Goal: Browse casually: Explore the website without a specific task or goal

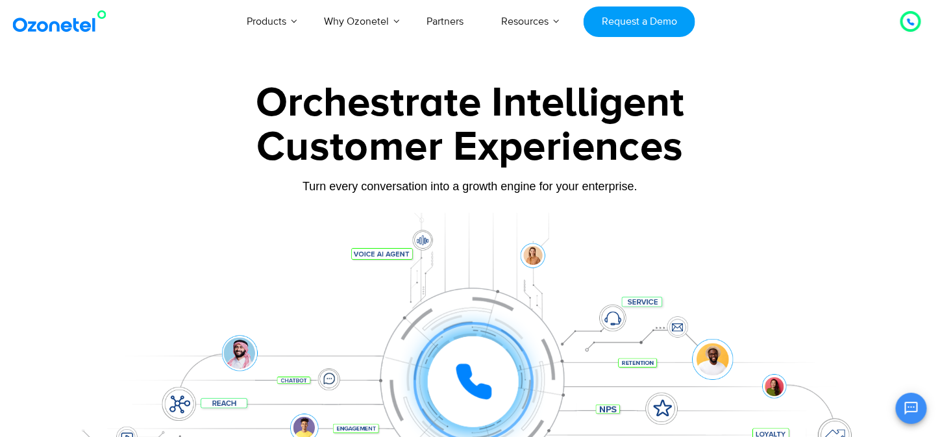
click at [440, 106] on div "Orchestrate Intelligent" at bounding box center [470, 103] width 812 height 42
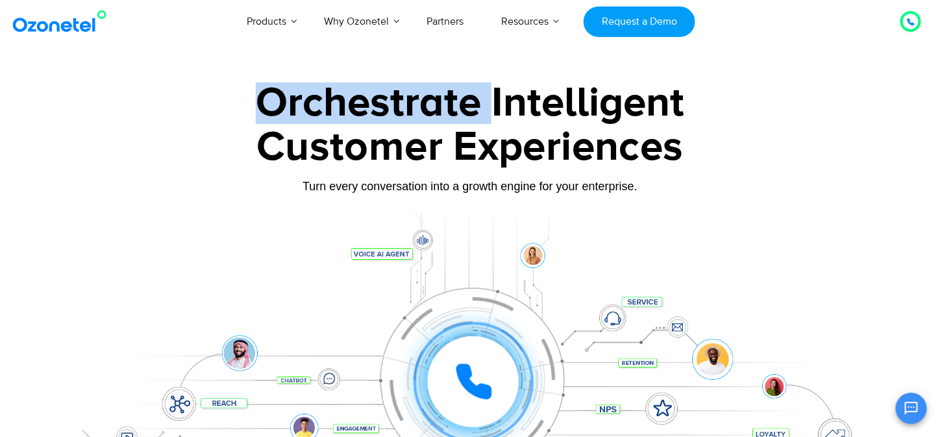
click at [440, 106] on div "Orchestrate Intelligent" at bounding box center [470, 103] width 812 height 42
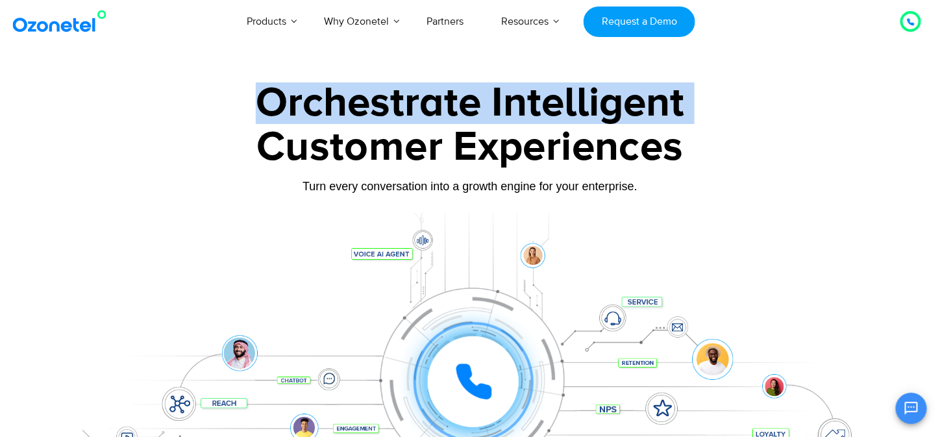
click at [440, 106] on div "Orchestrate Intelligent" at bounding box center [470, 103] width 812 height 42
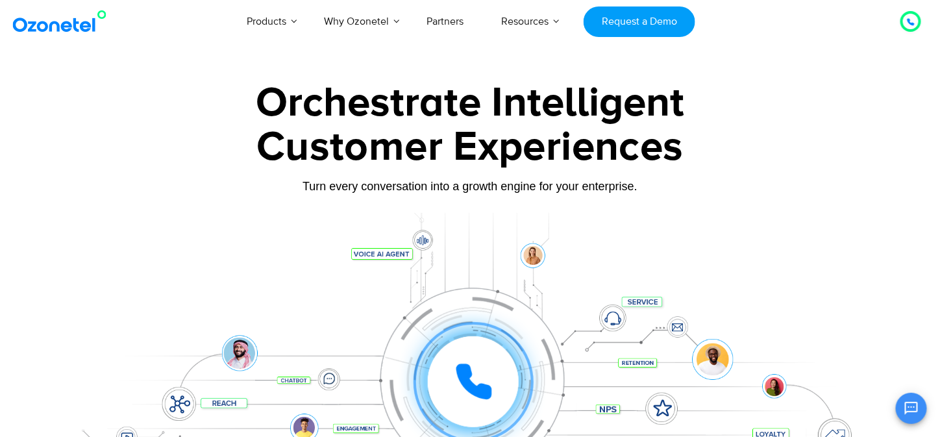
click at [425, 166] on div "Customer Experiences" at bounding box center [470, 147] width 812 height 62
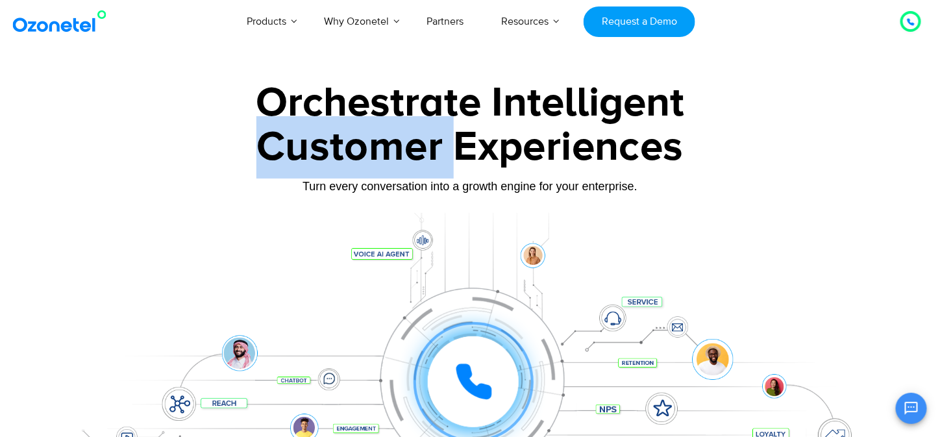
click at [425, 166] on div "Customer Experiences" at bounding box center [470, 147] width 812 height 62
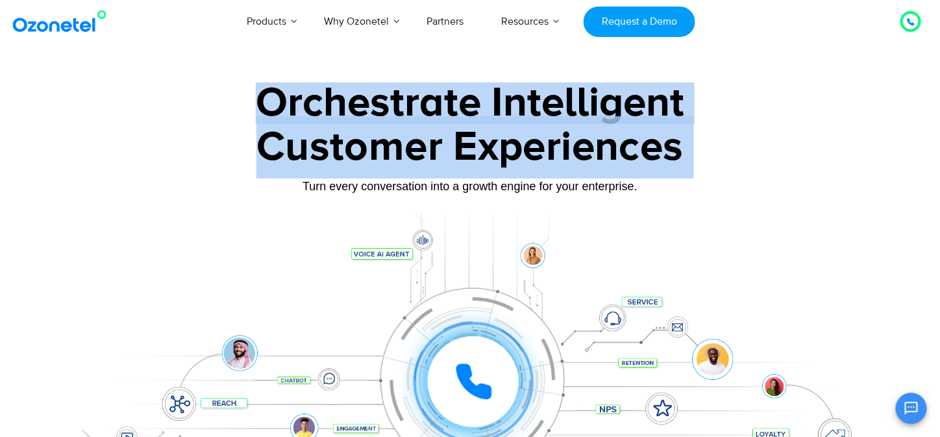
drag, startPoint x: 425, startPoint y: 166, endPoint x: 384, endPoint y: 110, distance: 69.2
click at [384, 110] on div "Orchestrate Intelligent Customer Experiences Turn every conversation into a gro…" at bounding box center [470, 296] width 812 height 429
click at [388, 126] on div "Customer Experiences" at bounding box center [470, 147] width 812 height 62
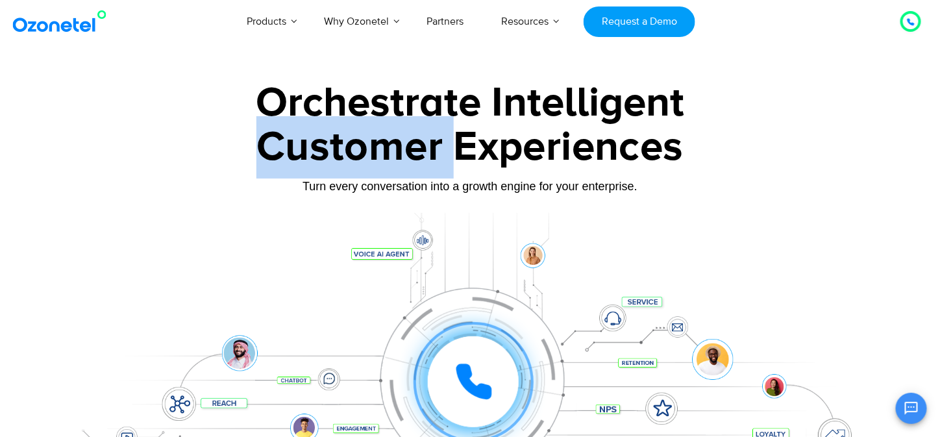
click at [388, 126] on div "Customer Experiences" at bounding box center [470, 147] width 812 height 62
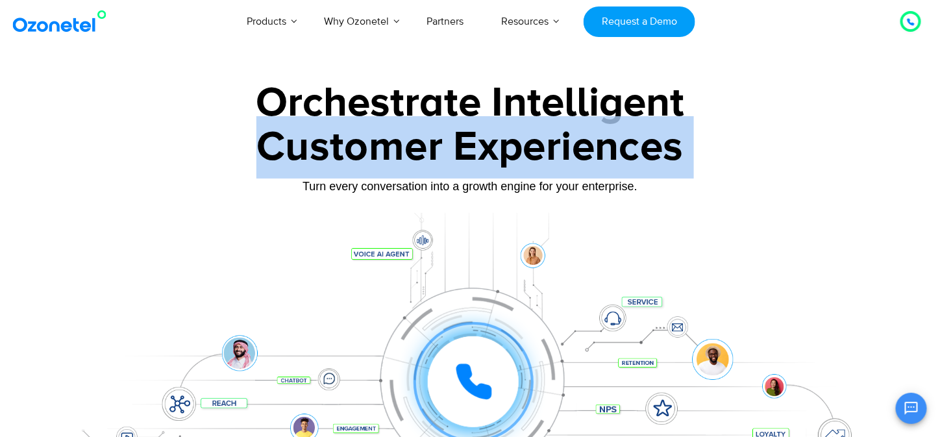
click at [388, 126] on div "Customer Experiences" at bounding box center [470, 147] width 812 height 62
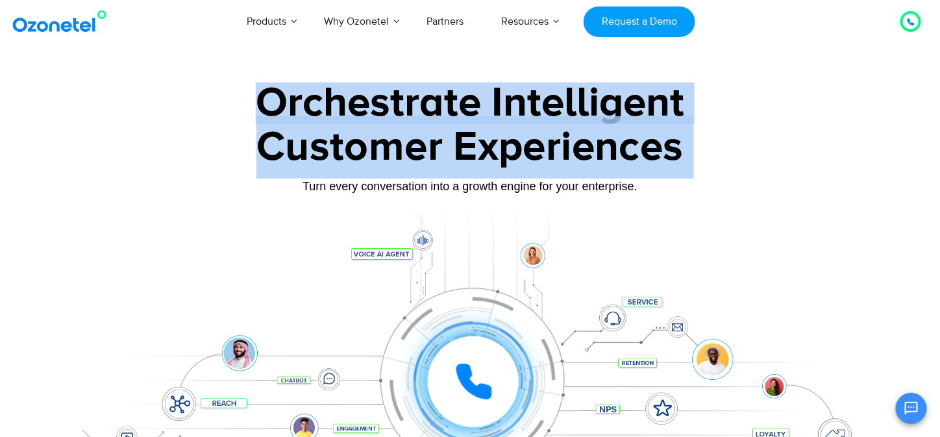
drag, startPoint x: 388, startPoint y: 126, endPoint x: 388, endPoint y: 97, distance: 28.6
click at [388, 97] on div "Orchestrate Intelligent Customer Experiences Turn every conversation into a gro…" at bounding box center [470, 296] width 812 height 429
click at [388, 97] on div "Orchestrate Intelligent" at bounding box center [470, 103] width 812 height 42
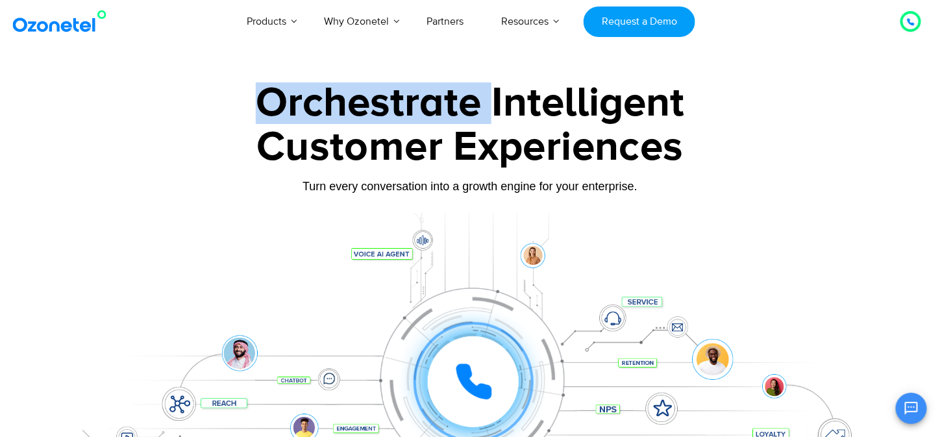
click at [388, 97] on div "Orchestrate Intelligent" at bounding box center [470, 103] width 812 height 42
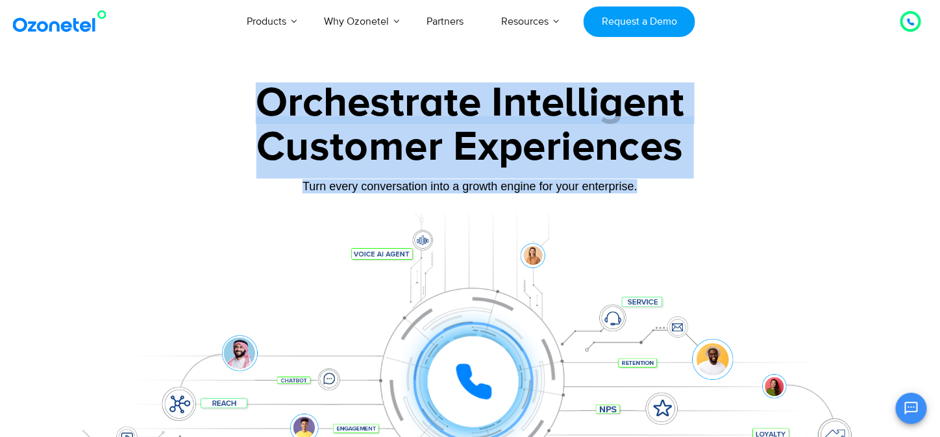
drag, startPoint x: 388, startPoint y: 97, endPoint x: 690, endPoint y: 193, distance: 316.7
click at [690, 193] on div "Orchestrate Intelligent Customer Experiences Turn every conversation into a gro…" at bounding box center [470, 296] width 812 height 429
click at [690, 193] on div "Turn every conversation into a growth engine for your enterprise." at bounding box center [470, 186] width 812 height 14
drag, startPoint x: 649, startPoint y: 188, endPoint x: 245, endPoint y: 85, distance: 417.4
click at [245, 85] on div "Orchestrate Intelligent Customer Experiences Turn every conversation into a gro…" at bounding box center [470, 296] width 812 height 429
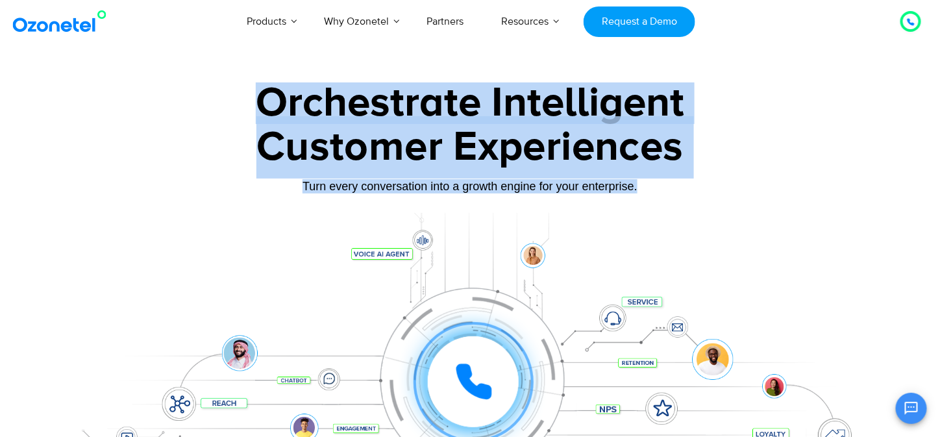
click at [316, 113] on div "Orchestrate Intelligent" at bounding box center [470, 103] width 812 height 42
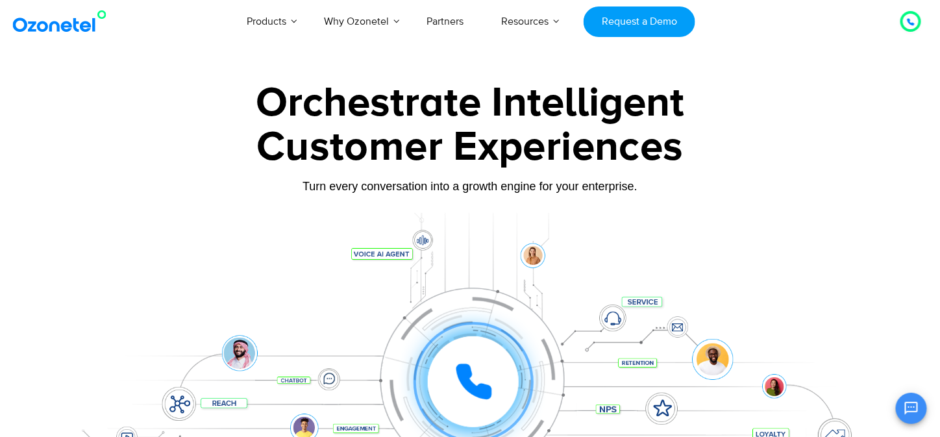
click at [244, 97] on div "Orchestrate Intelligent" at bounding box center [470, 103] width 812 height 42
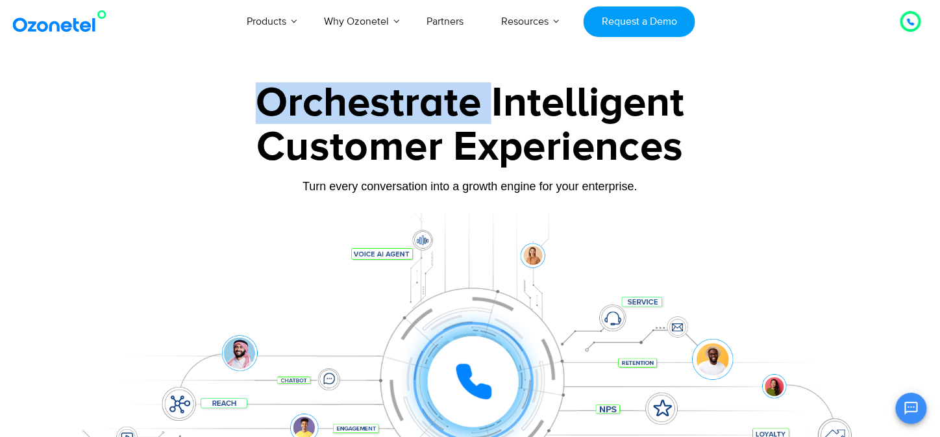
click at [244, 97] on div "Orchestrate Intelligent" at bounding box center [470, 103] width 812 height 42
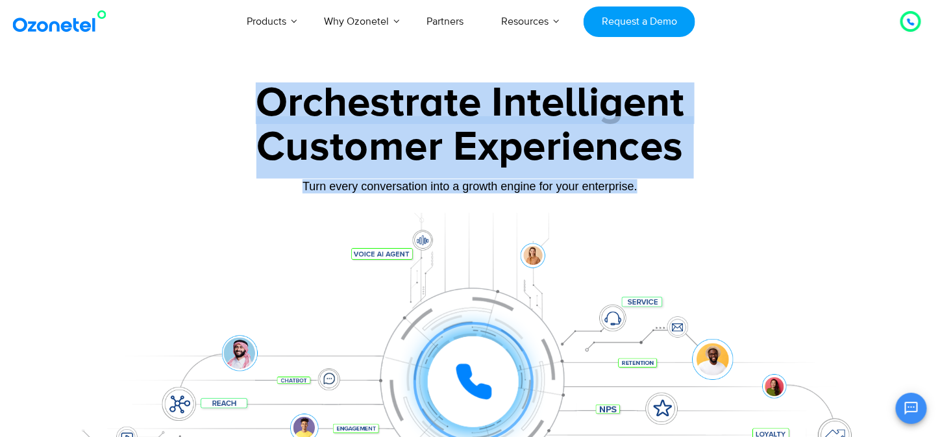
drag, startPoint x: 244, startPoint y: 97, endPoint x: 633, endPoint y: 195, distance: 400.7
click at [633, 195] on div "Orchestrate Intelligent Customer Experiences Turn every conversation into a gro…" at bounding box center [470, 296] width 812 height 429
click at [635, 186] on div "Turn every conversation into a growth engine for your enterprise." at bounding box center [470, 186] width 812 height 14
drag, startPoint x: 635, startPoint y: 186, endPoint x: 265, endPoint y: 84, distance: 383.9
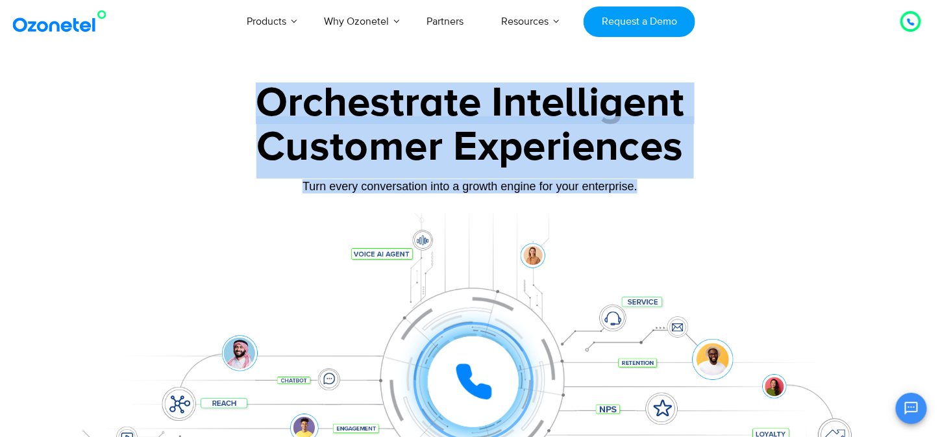
click at [265, 84] on div "Orchestrate Intelligent Customer Experiences Turn every conversation into a gro…" at bounding box center [470, 296] width 812 height 429
click at [265, 84] on div "Orchestrate Intelligent" at bounding box center [470, 103] width 812 height 42
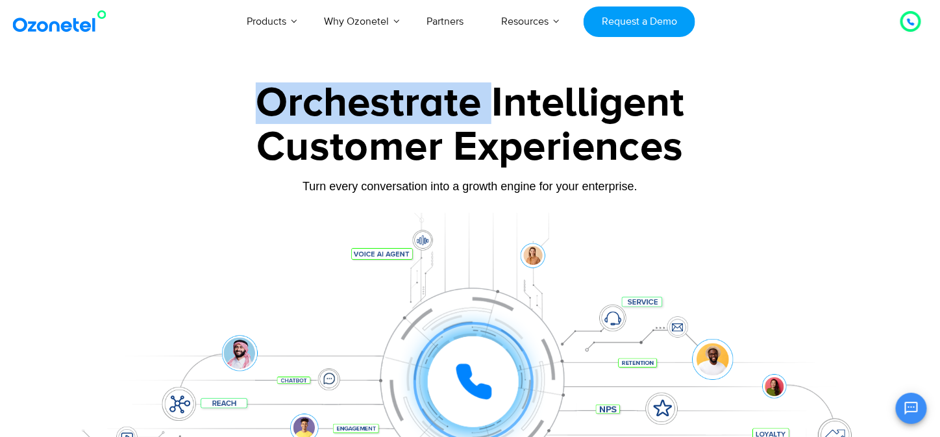
click at [265, 84] on div "Orchestrate Intelligent" at bounding box center [470, 103] width 812 height 42
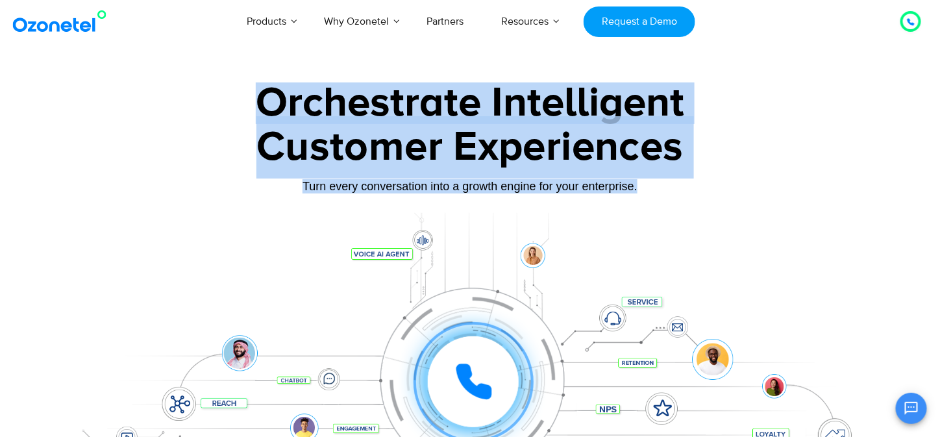
drag, startPoint x: 265, startPoint y: 84, endPoint x: 616, endPoint y: 186, distance: 365.8
click at [616, 186] on div "Orchestrate Intelligent Customer Experiences Turn every conversation into a gro…" at bounding box center [470, 296] width 812 height 429
click at [616, 186] on div "Turn every conversation into a growth engine for your enterprise." at bounding box center [470, 186] width 812 height 14
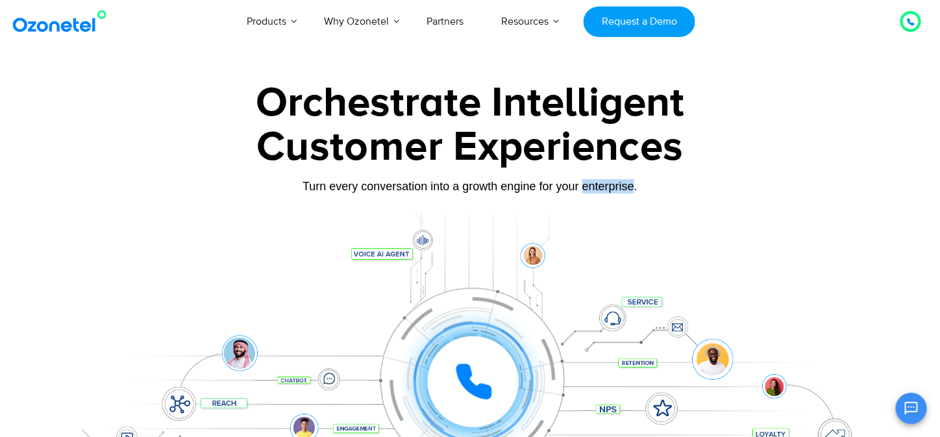
click at [616, 186] on div "Turn every conversation into a growth engine for your enterprise." at bounding box center [470, 186] width 812 height 14
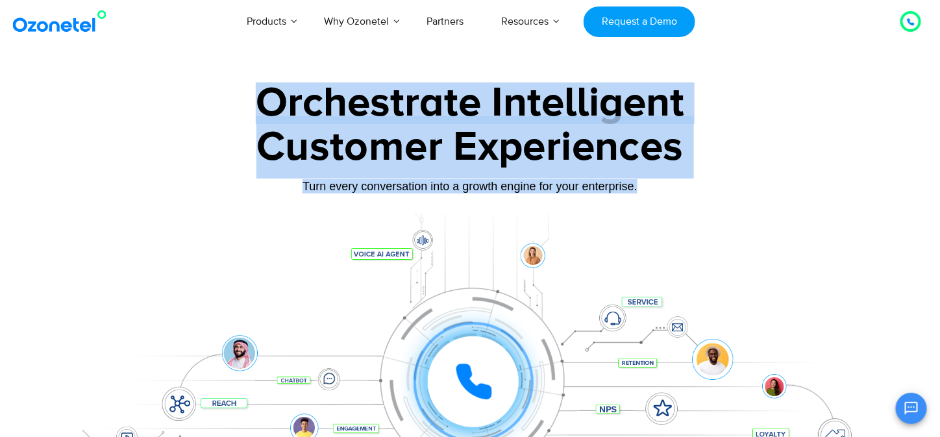
drag, startPoint x: 616, startPoint y: 186, endPoint x: 329, endPoint y: 71, distance: 310.0
click at [329, 71] on section "Orchestrate Intelligent Customer Experiences Turn every conversation into a gro…" at bounding box center [470, 290] width 940 height 442
click at [414, 98] on div "Orchestrate Intelligent" at bounding box center [470, 103] width 812 height 42
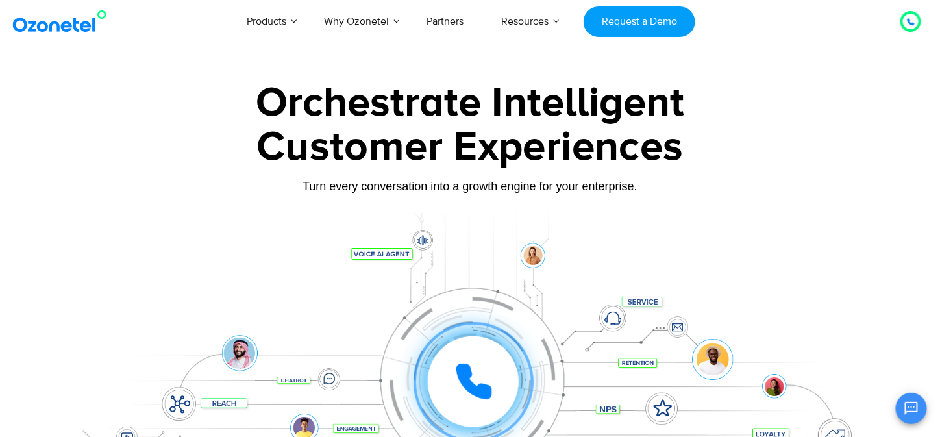
click at [436, 108] on div "Orchestrate Intelligent" at bounding box center [470, 103] width 812 height 42
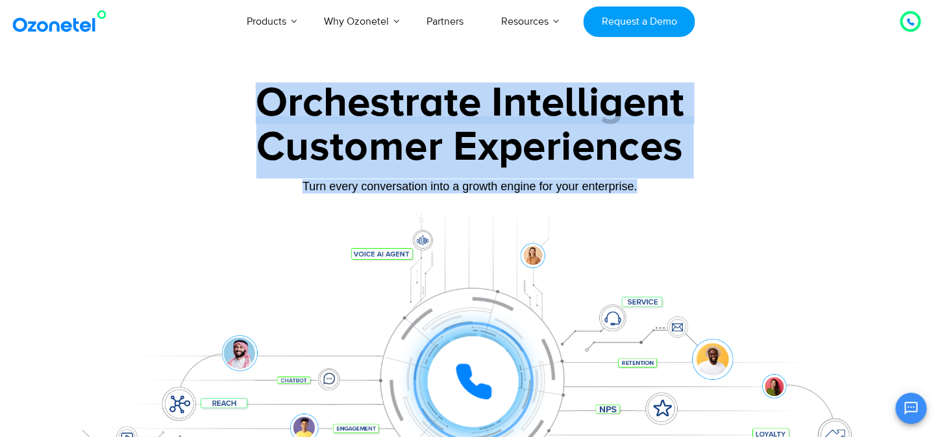
drag, startPoint x: 436, startPoint y: 108, endPoint x: 508, endPoint y: 186, distance: 105.7
click at [508, 186] on div "Orchestrate Intelligent Customer Experiences Turn every conversation into a gro…" at bounding box center [470, 296] width 812 height 429
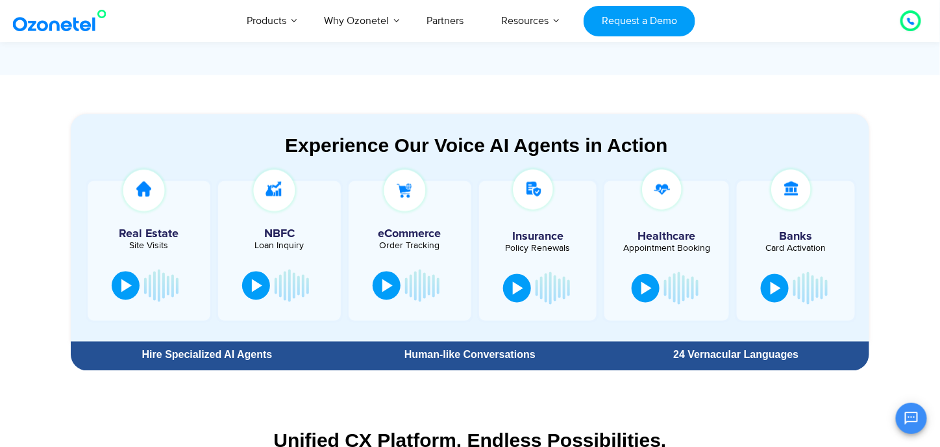
scroll to position [390, 0]
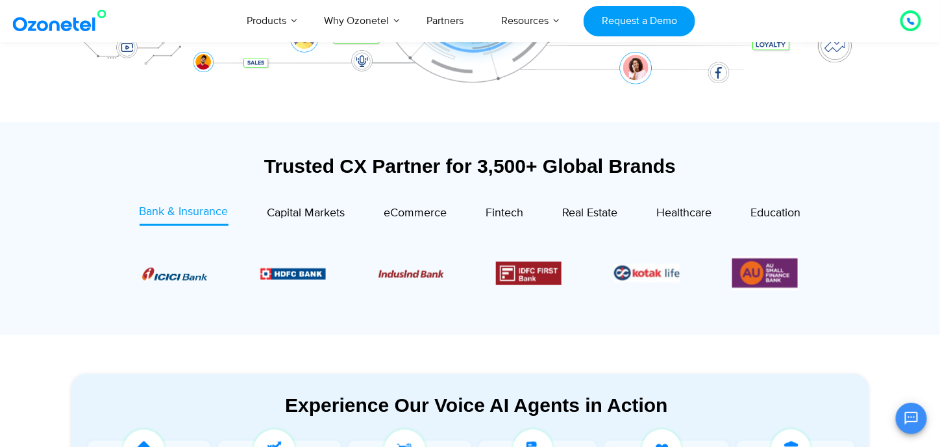
click at [395, 169] on div "Trusted CX Partner for 3,500+ Global Brands" at bounding box center [470, 166] width 799 height 23
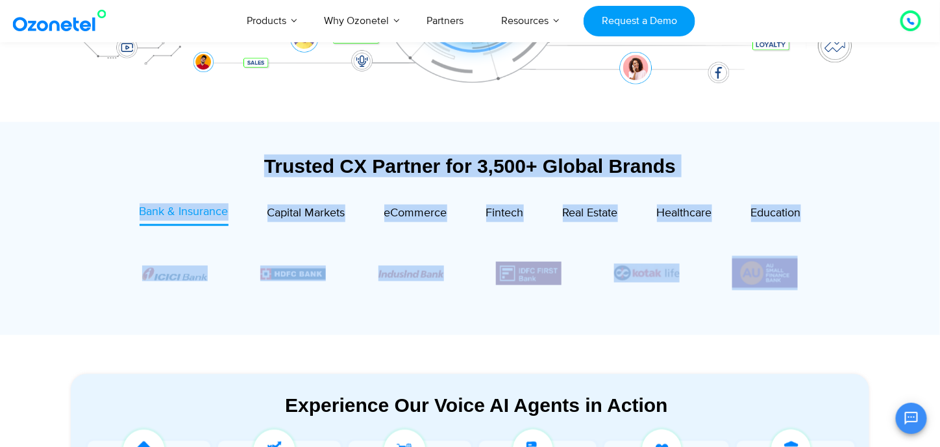
drag, startPoint x: 395, startPoint y: 169, endPoint x: 796, endPoint y: 275, distance: 414.6
click at [796, 275] on div "Trusted CX Partner for 3,500+ Global Brands Bank & Insurance Capital Markets" at bounding box center [470, 242] width 799 height 174
click at [423, 166] on div "Trusted CX Partner for 3,500+ Global Brands" at bounding box center [470, 166] width 799 height 23
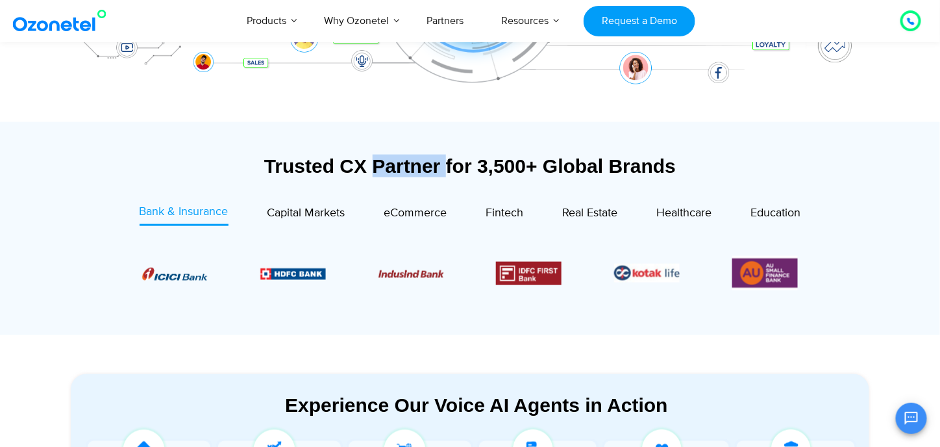
click at [423, 166] on div "Trusted CX Partner for 3,500+ Global Brands" at bounding box center [470, 166] width 799 height 23
click at [424, 166] on div "Trusted CX Partner for 3,500+ Global Brands" at bounding box center [470, 166] width 799 height 23
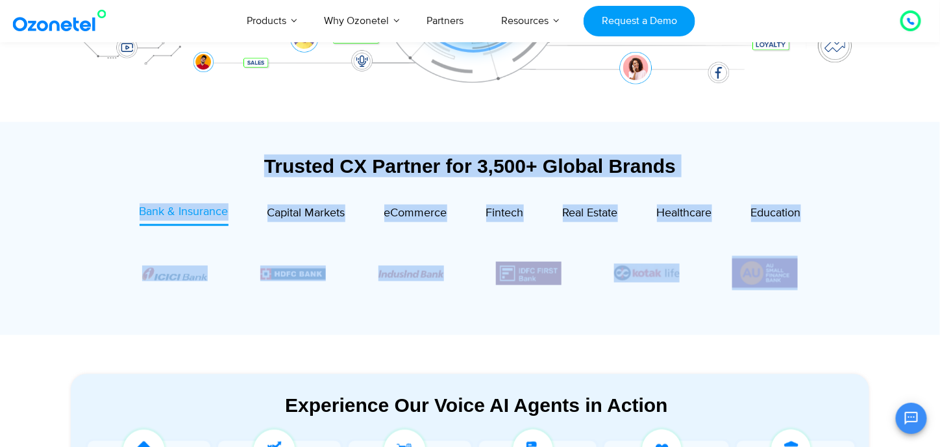
drag, startPoint x: 424, startPoint y: 166, endPoint x: 756, endPoint y: 277, distance: 349.9
click at [756, 277] on div "Trusted CX Partner for 3,500+ Global Brands Bank & Insurance Capital Markets" at bounding box center [470, 242] width 799 height 174
click at [322, 173] on div "Trusted CX Partner for 3,500+ Global Brands" at bounding box center [470, 166] width 799 height 23
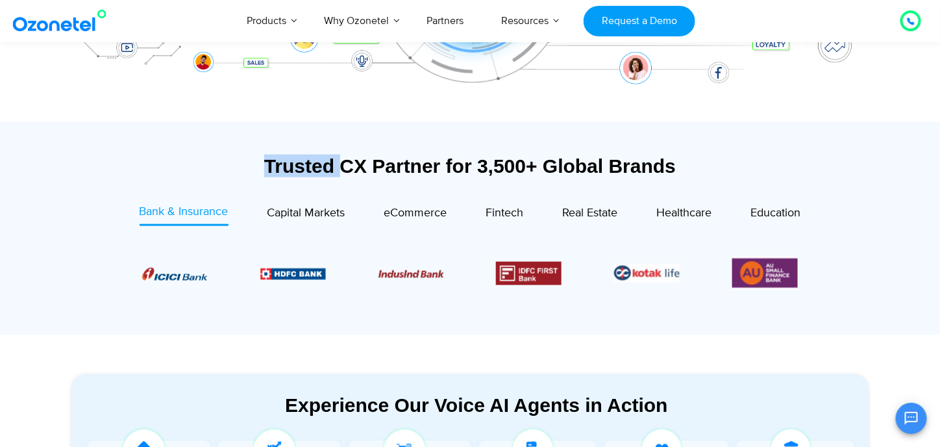
click at [322, 173] on div "Trusted CX Partner for 3,500+ Global Brands" at bounding box center [470, 166] width 799 height 23
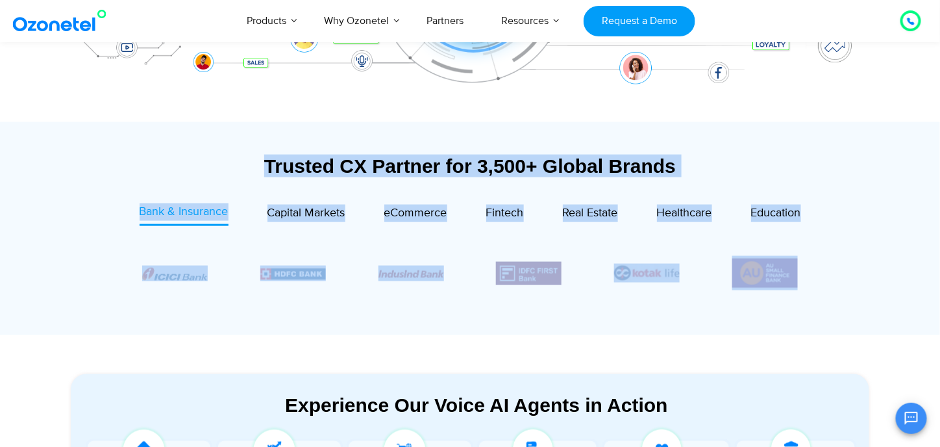
drag, startPoint x: 322, startPoint y: 173, endPoint x: 791, endPoint y: 274, distance: 479.7
click at [791, 274] on div "Trusted CX Partner for 3,500+ Global Brands Bank & Insurance Capital Markets" at bounding box center [470, 242] width 799 height 174
click at [323, 162] on div "Trusted CX Partner for 3,500+ Global Brands" at bounding box center [470, 166] width 799 height 23
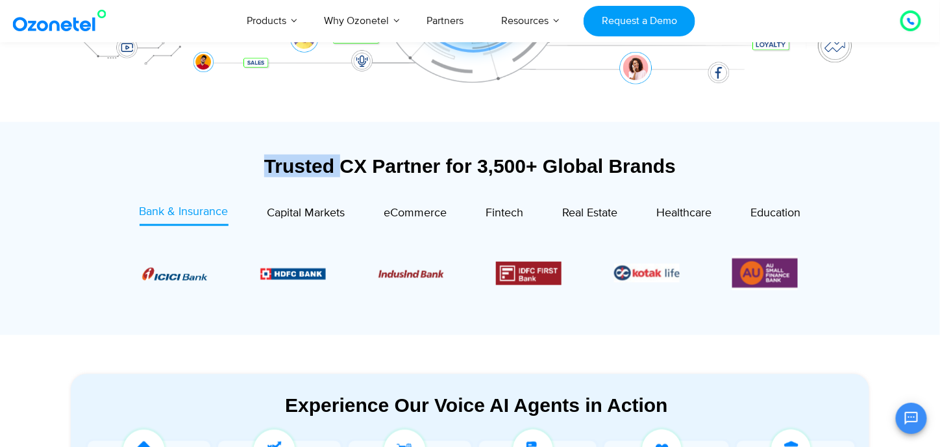
click at [323, 162] on div "Trusted CX Partner for 3,500+ Global Brands" at bounding box center [470, 166] width 799 height 23
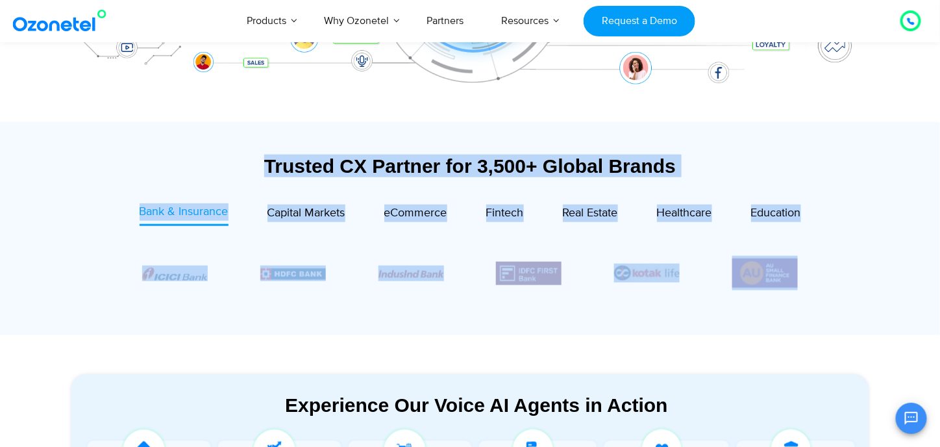
drag, startPoint x: 323, startPoint y: 162, endPoint x: 788, endPoint y: 264, distance: 475.4
click at [788, 264] on div "Trusted CX Partner for 3,500+ Global Brands Bank & Insurance Capital Markets" at bounding box center [470, 242] width 799 height 174
click at [830, 239] on div at bounding box center [470, 273] width 734 height 80
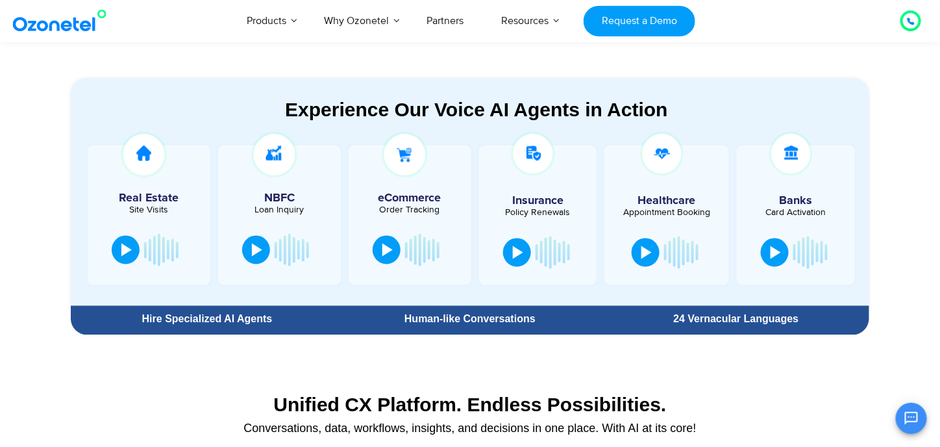
scroll to position [714, 0]
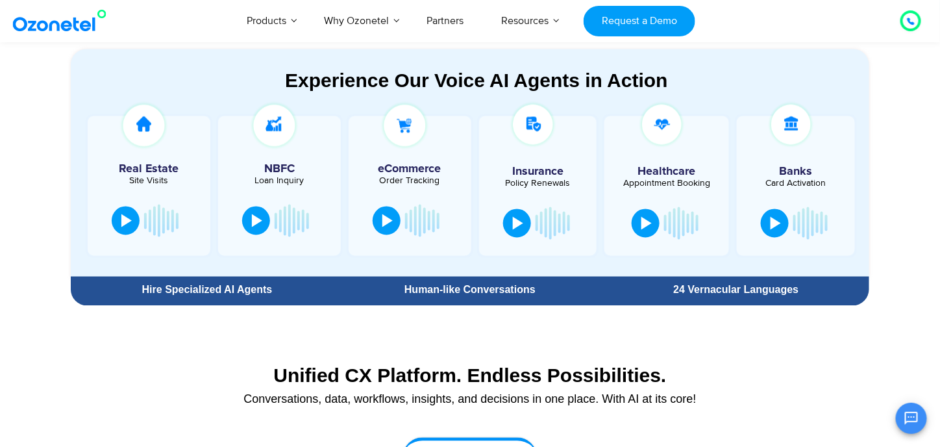
click at [405, 72] on div "Experience Our Voice AI Agents in Action" at bounding box center [477, 80] width 786 height 23
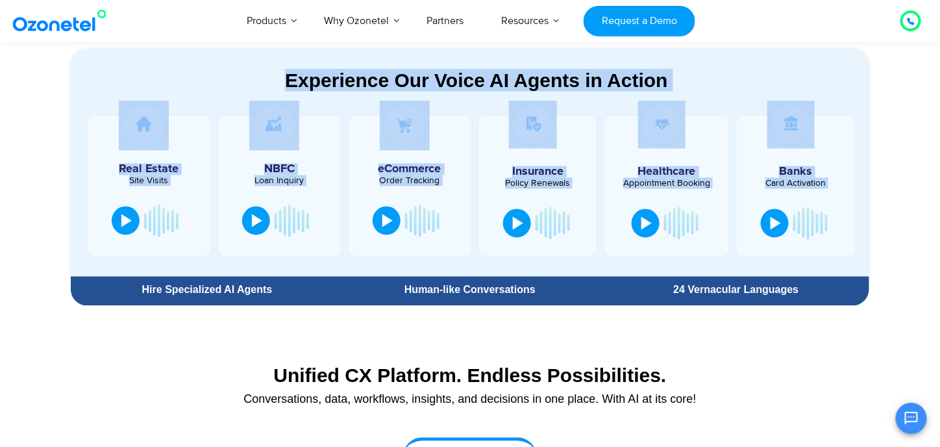
drag, startPoint x: 405, startPoint y: 72, endPoint x: 886, endPoint y: 260, distance: 516.1
click at [884, 262] on div "Experience Our Voice AI Agents in Action Real Estate Site Visits NBFC Loan Inqu…" at bounding box center [470, 177] width 831 height 269
click at [897, 210] on section "Experience Our Voice AI Agents in Action Real Estate Site Visits NBFC Loan Inqu…" at bounding box center [470, 160] width 940 height 301
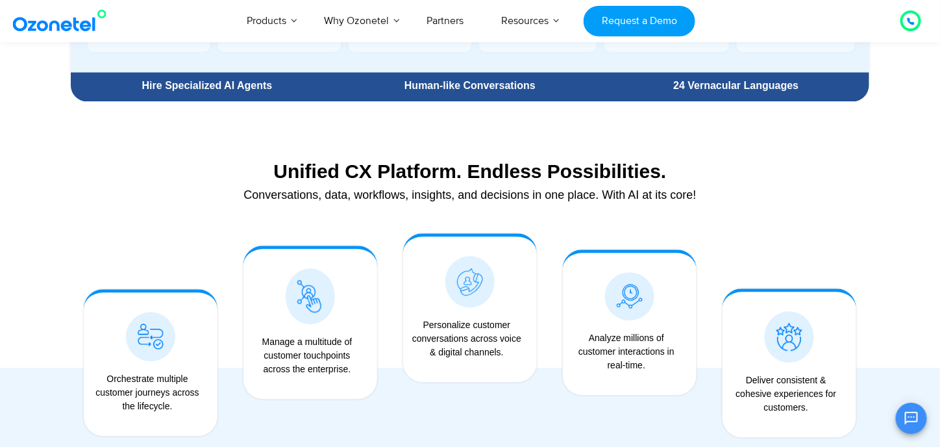
scroll to position [909, 0]
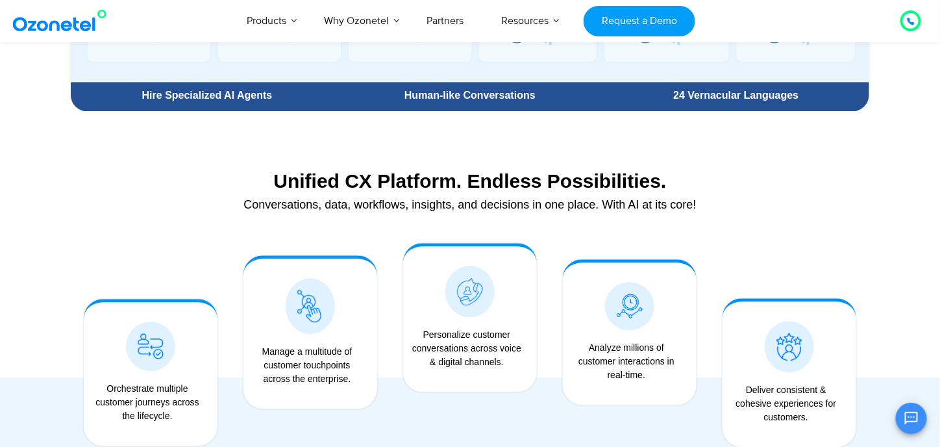
click at [345, 185] on div "Unified CX Platform. Endless Possibilities." at bounding box center [470, 180] width 786 height 23
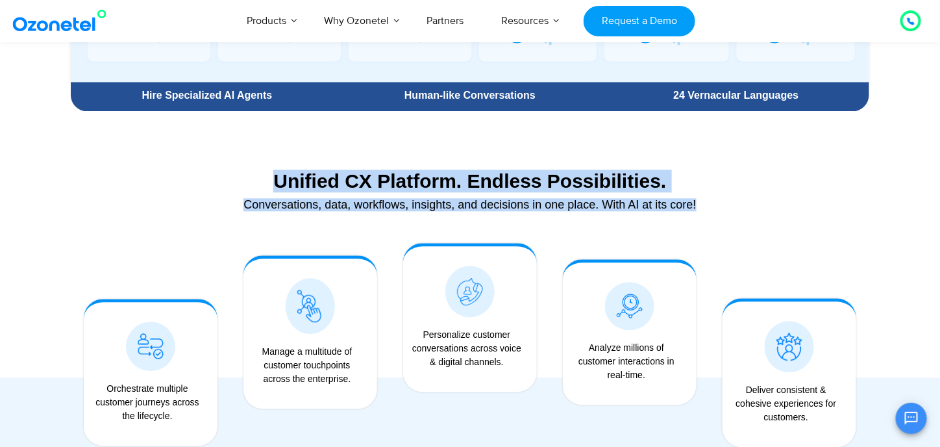
drag, startPoint x: 345, startPoint y: 185, endPoint x: 351, endPoint y: 205, distance: 20.2
click at [351, 205] on div "Unified CX Platform. Endless Possibilities. Conversations, data, workflows, ins…" at bounding box center [470, 193] width 799 height 60
click at [351, 205] on div "Conversations, data, workflows, insights, and decisions in one place. With AI a…" at bounding box center [470, 205] width 786 height 12
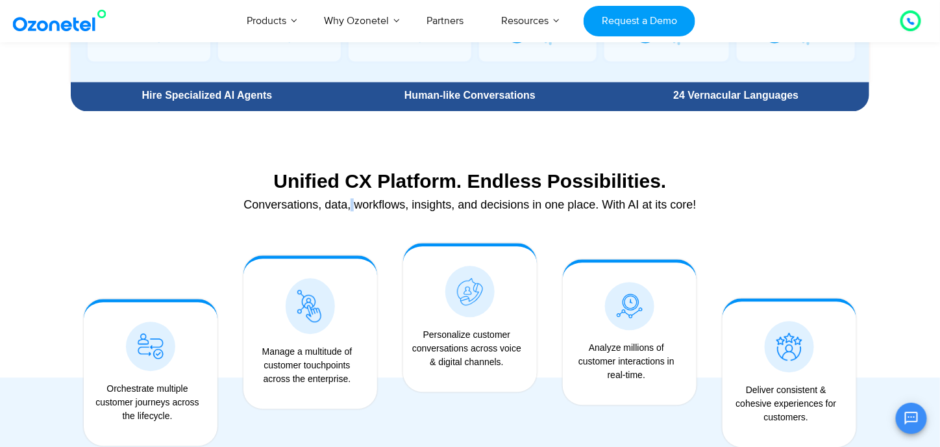
click at [351, 205] on div "Conversations, data, workflows, insights, and decisions in one place. With AI a…" at bounding box center [470, 205] width 786 height 12
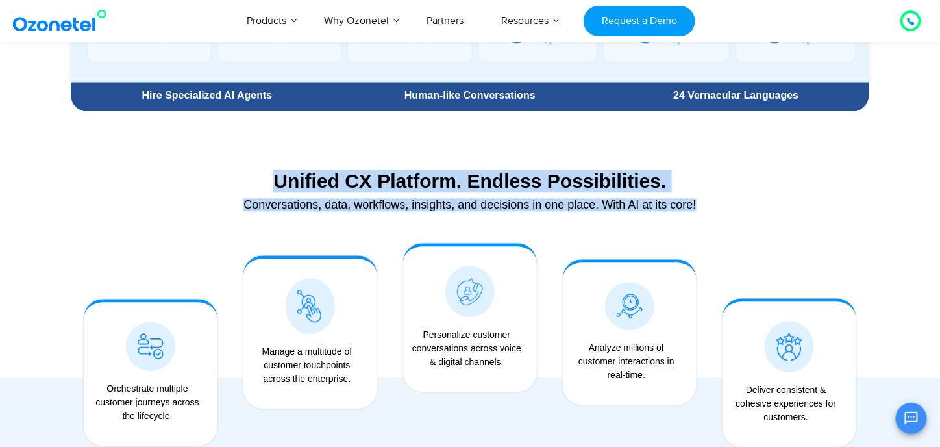
drag, startPoint x: 351, startPoint y: 205, endPoint x: 343, endPoint y: 181, distance: 25.3
click at [343, 181] on div "Unified CX Platform. Endless Possibilities. Conversations, data, workflows, ins…" at bounding box center [470, 193] width 799 height 60
click at [343, 181] on div "Unified CX Platform. Endless Possibilities." at bounding box center [470, 180] width 786 height 23
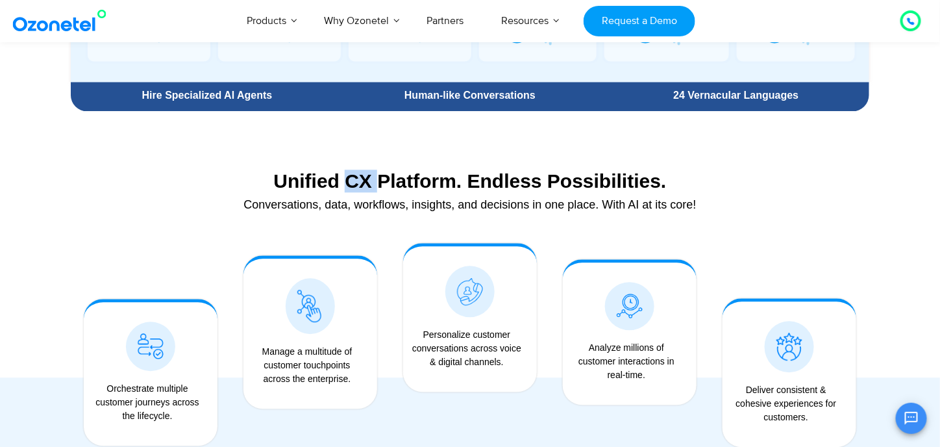
click at [343, 181] on div "Unified CX Platform. Endless Possibilities." at bounding box center [470, 180] width 786 height 23
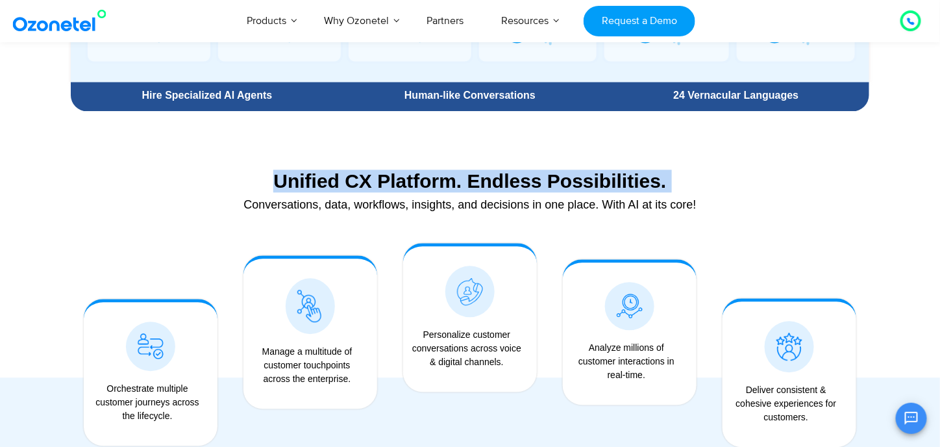
drag, startPoint x: 343, startPoint y: 181, endPoint x: 341, endPoint y: 197, distance: 16.4
click at [341, 197] on div "Unified CX Platform. Endless Possibilities. Conversations, data, workflows, ins…" at bounding box center [470, 193] width 799 height 60
click at [341, 199] on div "Conversations, data, workflows, insights, and decisions in one place. With AI a…" at bounding box center [470, 205] width 786 height 12
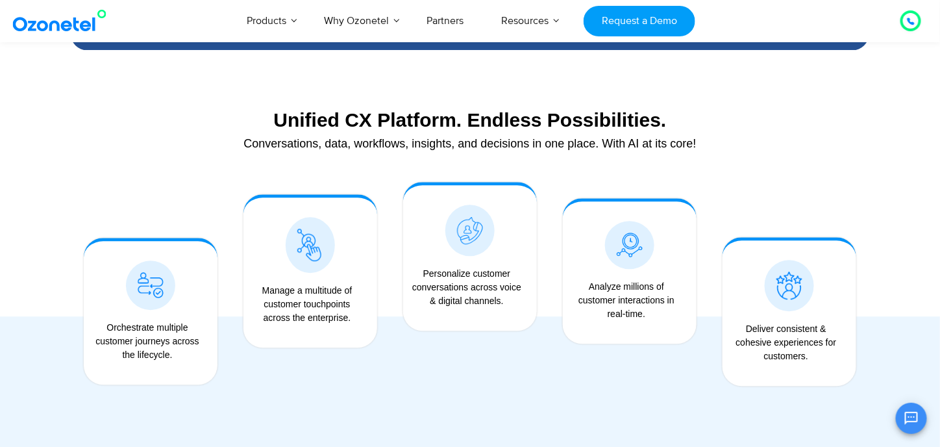
scroll to position [1039, 0]
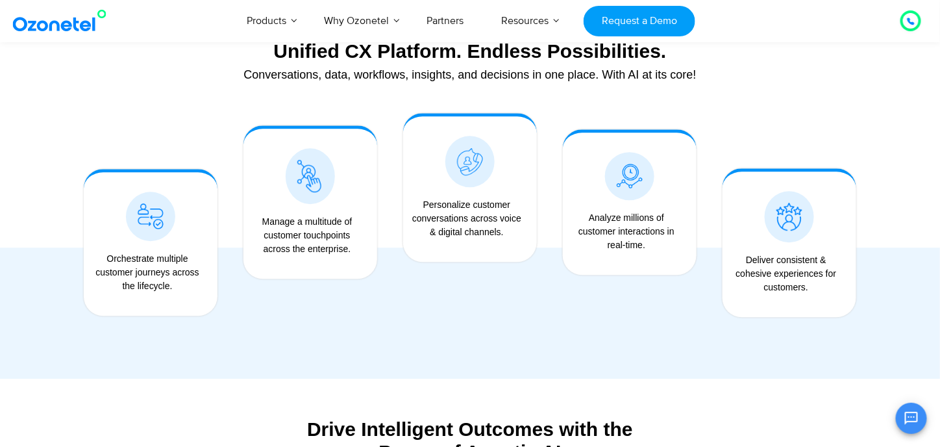
click at [449, 216] on div "Personalize customer conversations across voice & digital channels." at bounding box center [467, 218] width 114 height 41
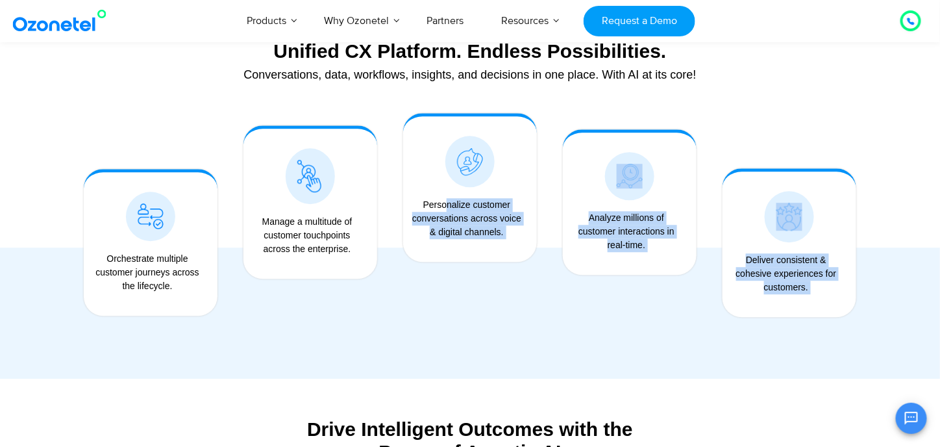
drag, startPoint x: 449, startPoint y: 216, endPoint x: 771, endPoint y: 288, distance: 330.6
click at [771, 288] on div "Orchestrate multiple customer journeys across the lifecycle. Manage a multitude…" at bounding box center [470, 226] width 799 height 253
click at [771, 288] on div "Deliver consistent & cohesive experiences for customers." at bounding box center [786, 273] width 114 height 41
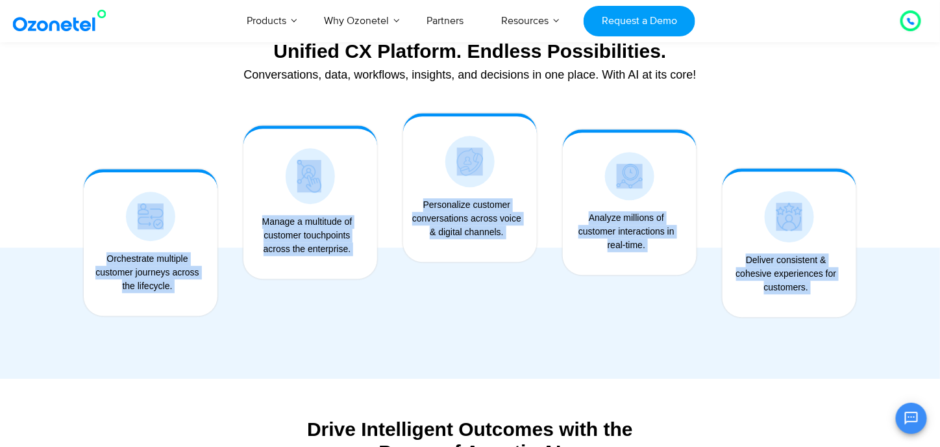
drag, startPoint x: 771, startPoint y: 288, endPoint x: 96, endPoint y: 232, distance: 677.6
click at [96, 232] on div "Orchestrate multiple customer journeys across the lifecycle. Manage a multitude…" at bounding box center [470, 226] width 799 height 253
click at [313, 274] on div "Manage a multitude of customer touchpoints across the enterprise." at bounding box center [311, 201] width 134 height 153
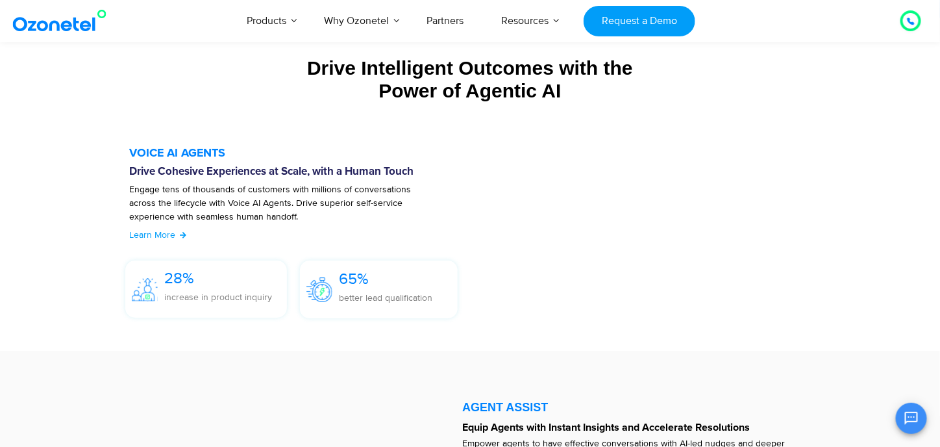
scroll to position [1364, 0]
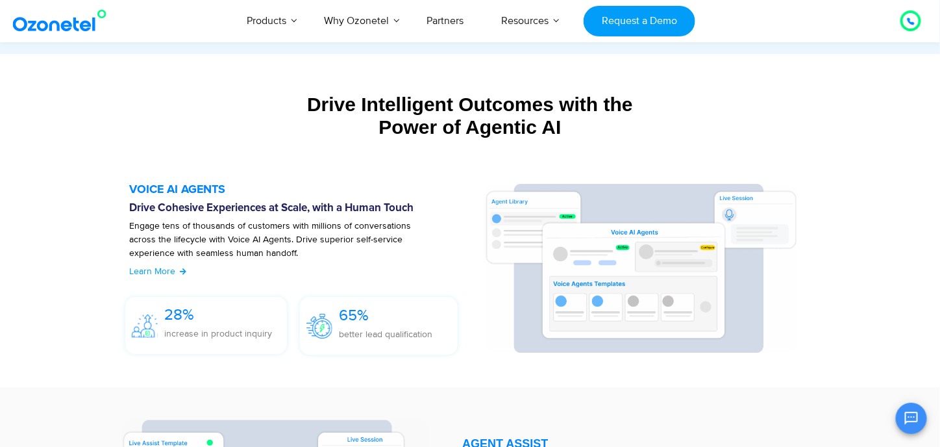
click at [400, 99] on div "Drive Intelligent Outcomes with the Power of Agentic AI" at bounding box center [470, 115] width 799 height 45
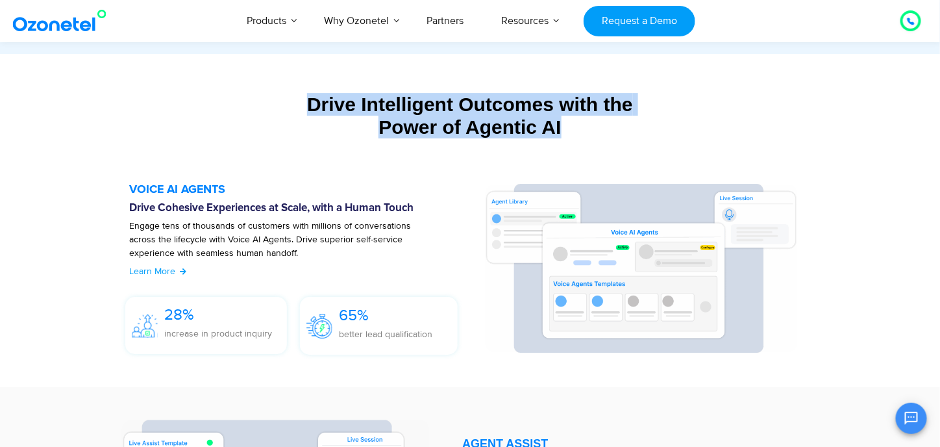
drag, startPoint x: 400, startPoint y: 99, endPoint x: 400, endPoint y: 123, distance: 23.4
click at [400, 123] on div "Drive Intelligent Outcomes with the Power of Agentic AI" at bounding box center [470, 115] width 799 height 45
